Goal: Navigation & Orientation: Find specific page/section

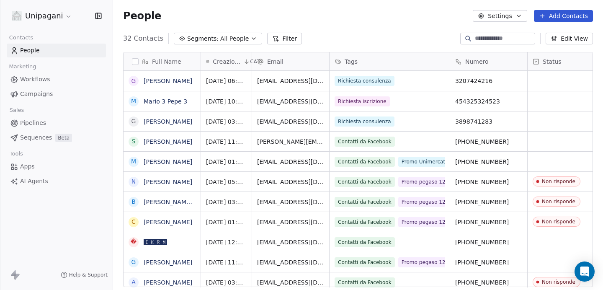
scroll to position [255, 490]
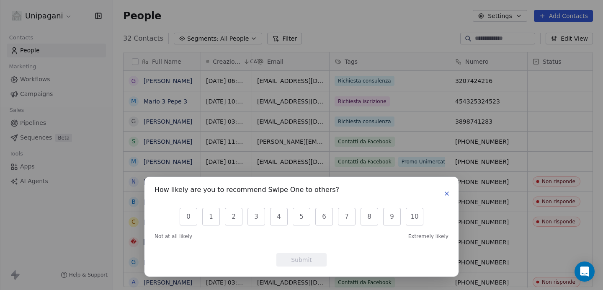
click at [446, 196] on icon "button" at bounding box center [446, 193] width 7 height 7
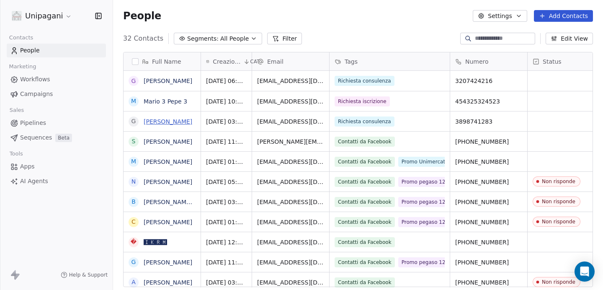
click at [167, 118] on link "[PERSON_NAME]" at bounding box center [168, 121] width 49 height 7
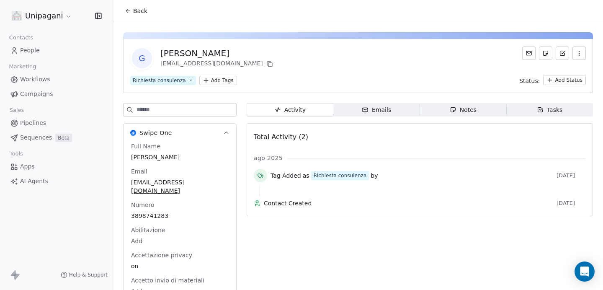
click at [129, 13] on icon at bounding box center [128, 11] width 7 height 7
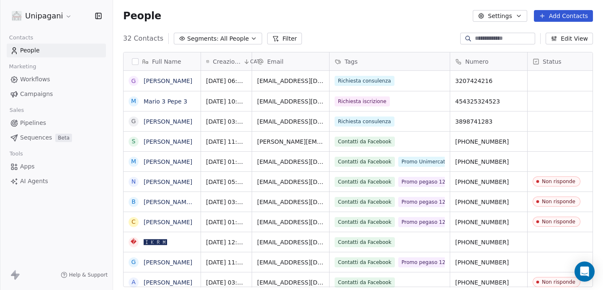
scroll to position [255, 490]
click at [163, 104] on link "Mario 3 Pepe 3" at bounding box center [166, 101] width 44 height 7
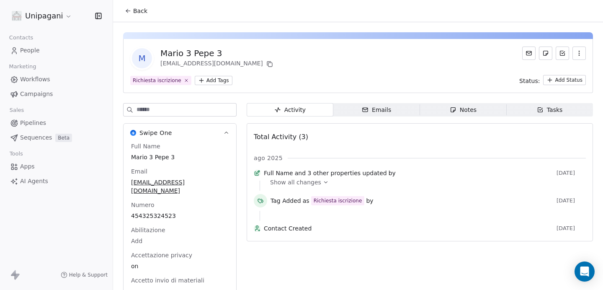
click at [325, 185] on div "Show all changes" at bounding box center [425, 182] width 310 height 8
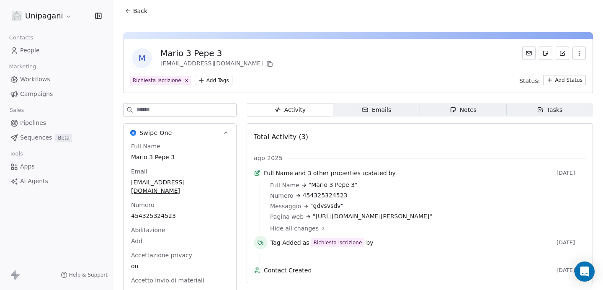
click at [136, 12] on span "Back" at bounding box center [140, 11] width 14 height 8
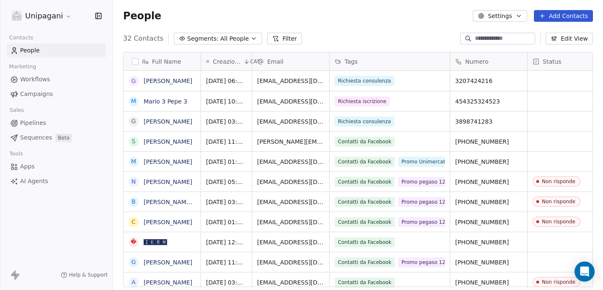
scroll to position [255, 490]
click at [177, 82] on link "[PERSON_NAME]" at bounding box center [168, 80] width 49 height 7
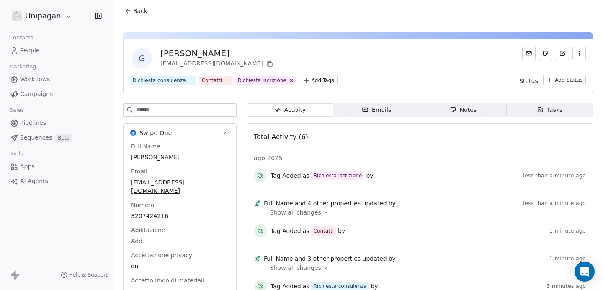
scroll to position [57, 0]
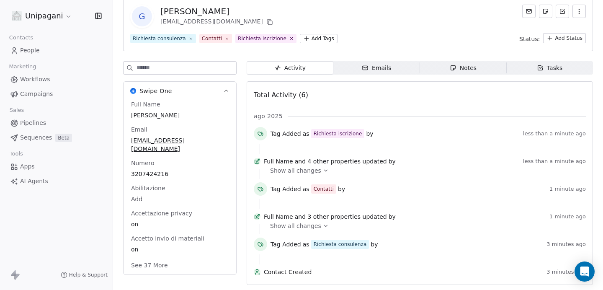
click at [315, 166] on span "Show all changes" at bounding box center [295, 170] width 51 height 8
